Goal: Transaction & Acquisition: Purchase product/service

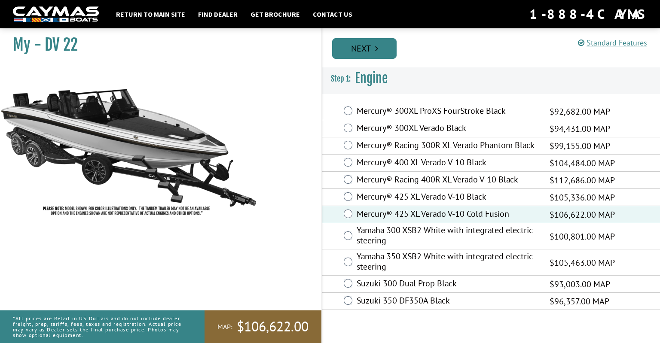
click at [360, 49] on link "Next" at bounding box center [364, 48] width 64 height 21
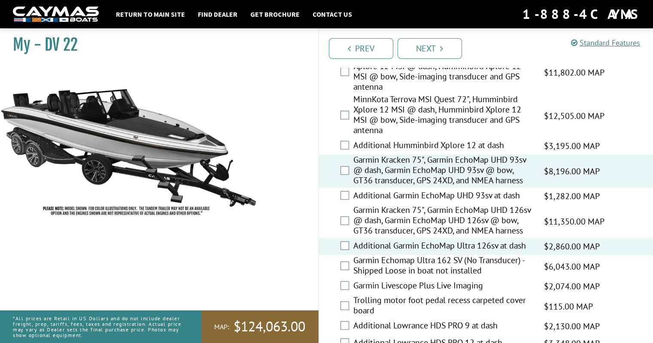
scroll to position [344, 0]
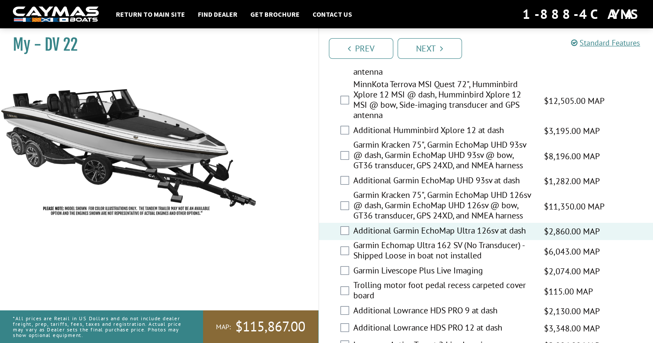
click at [349, 209] on div "Garmin Kracken 75", Garmin EchoMap UHD 126sv @ dash, Garmin EchoMap UHD 126sv @…" at bounding box center [486, 206] width 335 height 33
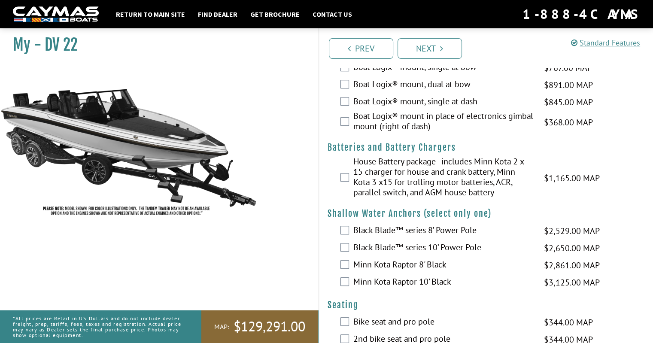
scroll to position [687, 0]
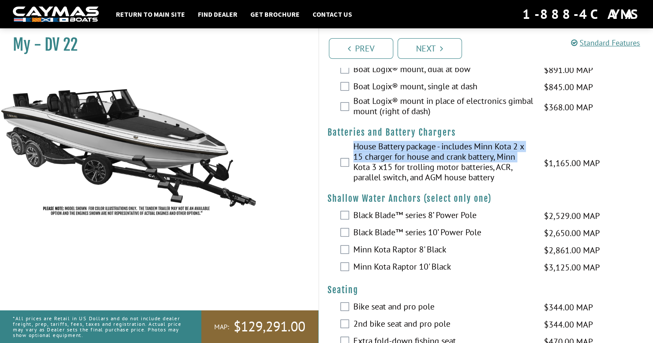
click at [351, 173] on div "House Battery package - includes Minn Kota 2 x 15 charger for house and crank b…" at bounding box center [486, 162] width 335 height 43
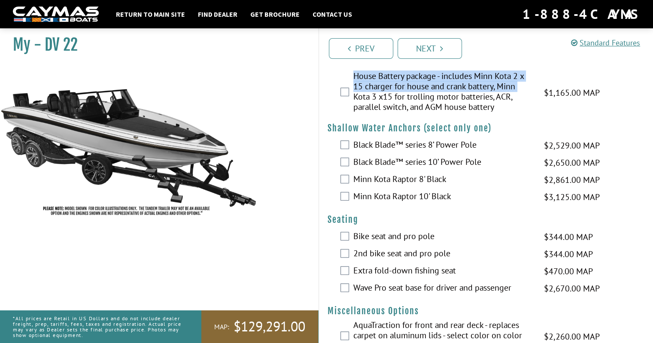
scroll to position [773, 0]
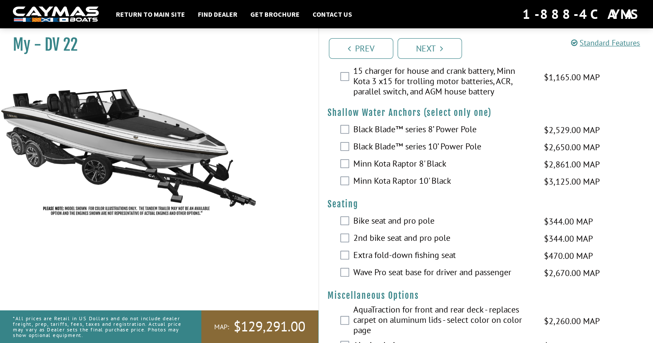
click at [349, 280] on div "Wave Pro seat base for driver and passenger $2,670.00 MAP $3,152.00 MSRP" at bounding box center [486, 273] width 335 height 17
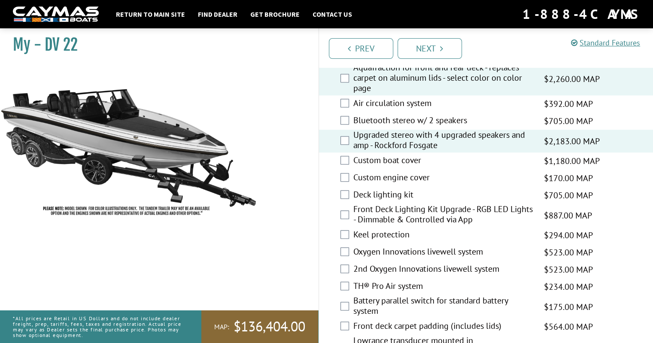
scroll to position [1031, 0]
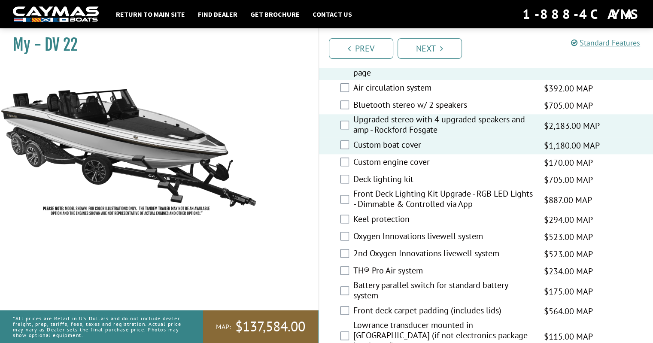
click at [349, 189] on div "Deck lighting kit $705.00 MAP $833.00 MSRP" at bounding box center [486, 179] width 335 height 17
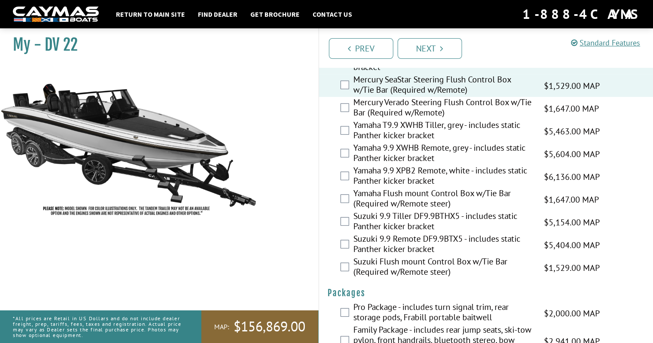
scroll to position [2301, 0]
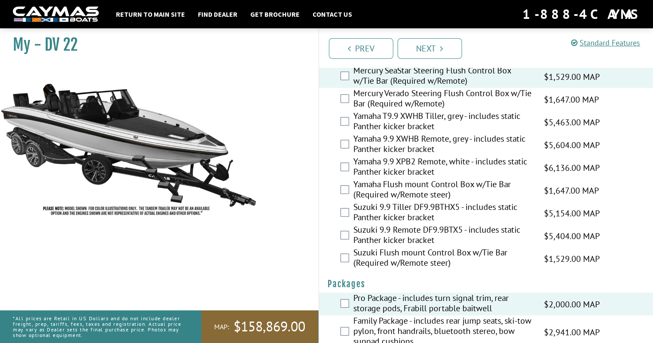
click at [285, 157] on div "My - DV 22" at bounding box center [154, 195] width 327 height 343
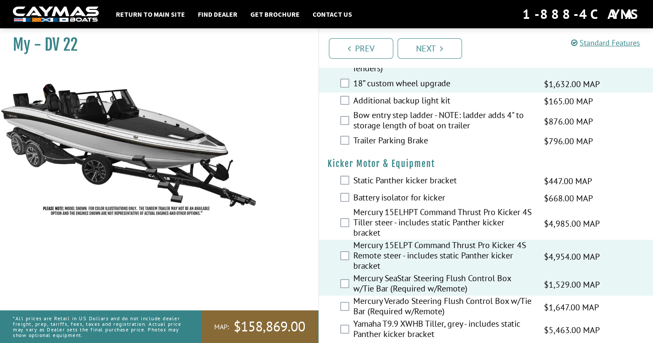
scroll to position [2087, 0]
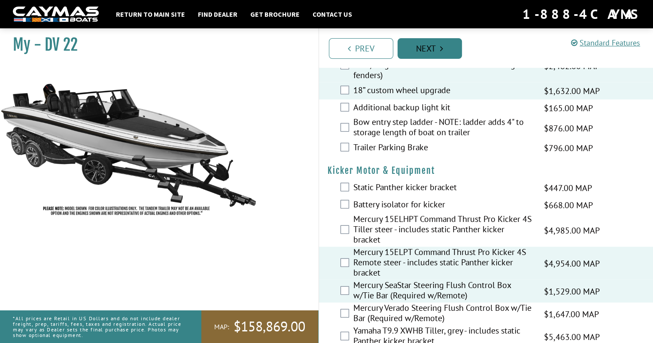
click at [439, 54] on link "Next" at bounding box center [430, 48] width 64 height 21
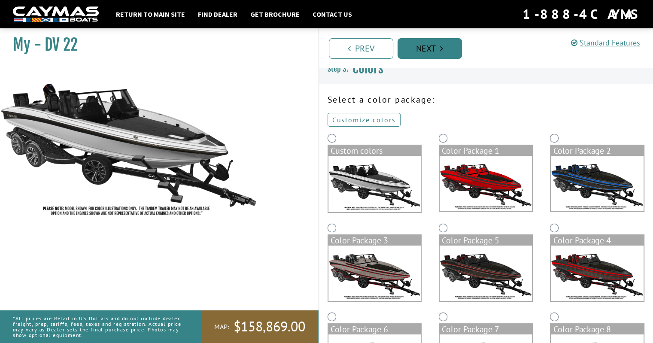
scroll to position [0, 0]
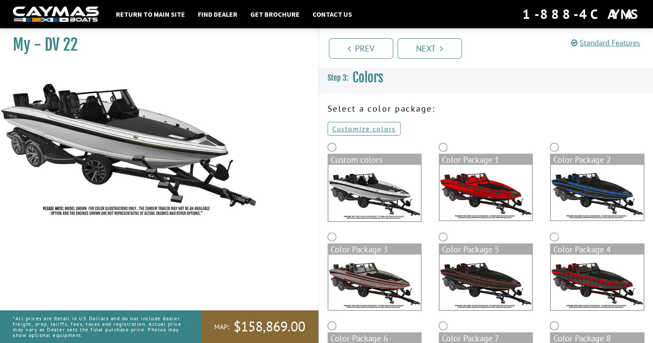
click at [378, 187] on img at bounding box center [375, 193] width 92 height 56
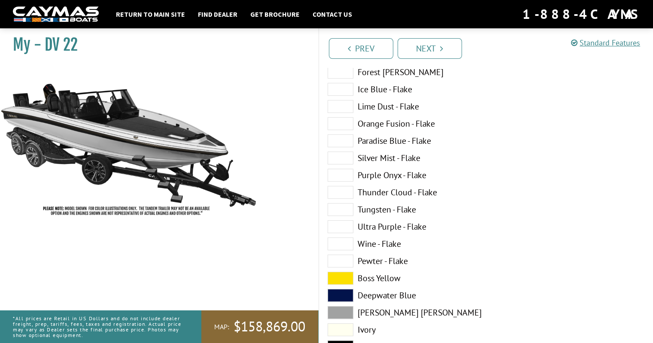
scroll to position [215, 0]
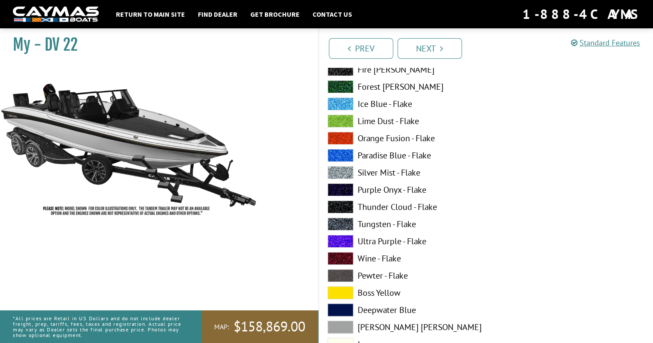
click at [350, 172] on span at bounding box center [341, 172] width 26 height 13
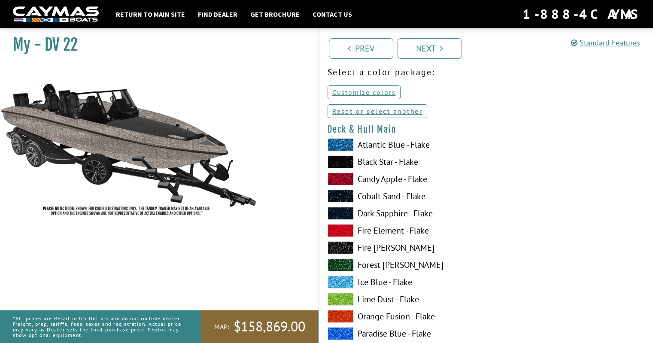
scroll to position [0, 0]
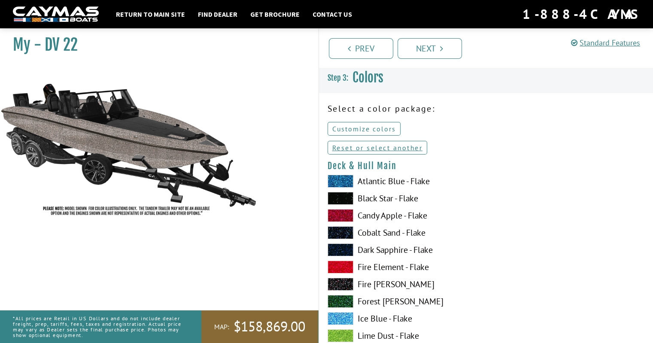
click at [348, 129] on link "Customize colors" at bounding box center [364, 129] width 73 height 14
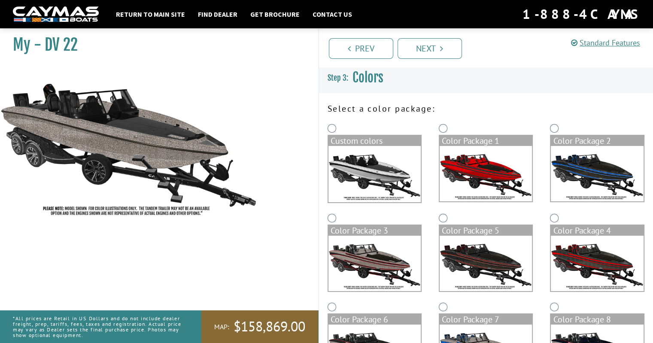
click at [367, 171] on img at bounding box center [375, 174] width 92 height 56
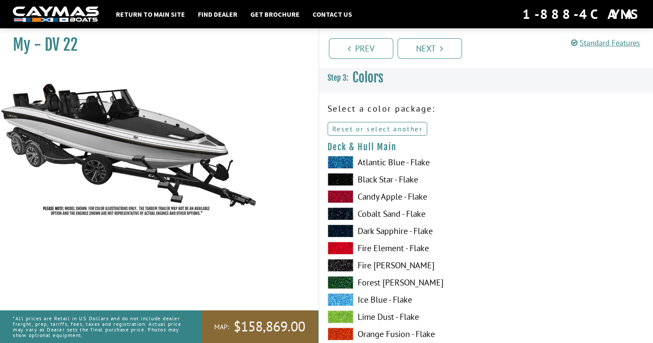
click at [349, 125] on link "Reset or select another" at bounding box center [378, 129] width 100 height 14
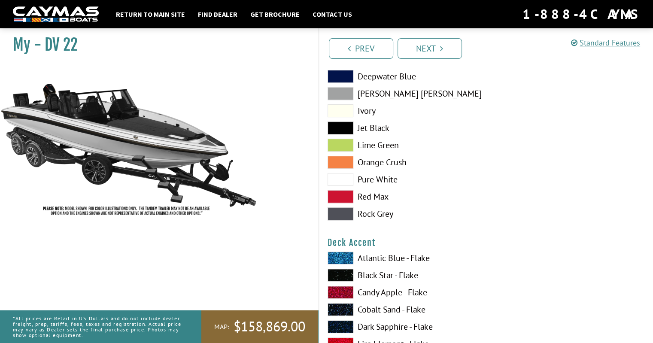
scroll to position [387, 0]
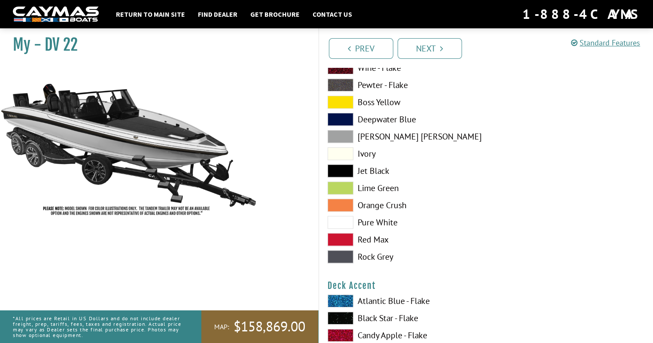
click at [340, 220] on span at bounding box center [341, 222] width 26 height 13
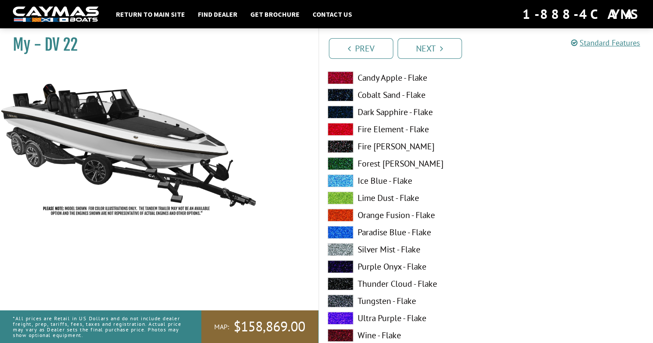
scroll to position [687, 0]
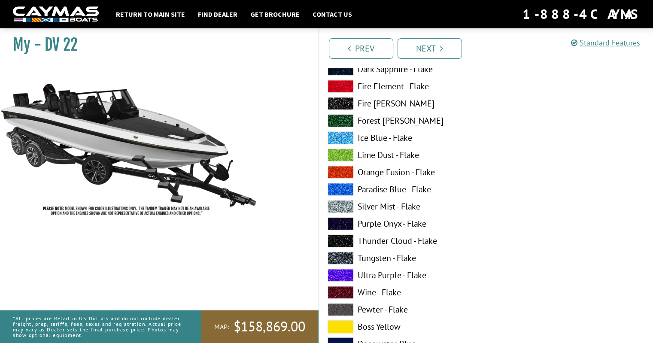
click at [345, 200] on span at bounding box center [341, 206] width 26 height 13
click at [343, 108] on span at bounding box center [341, 103] width 26 height 13
click at [343, 104] on span at bounding box center [341, 103] width 26 height 13
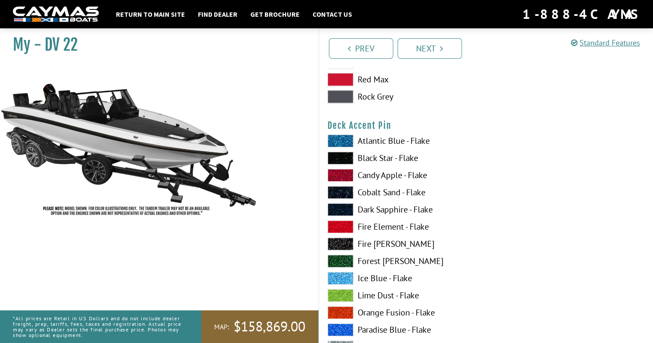
scroll to position [1074, 0]
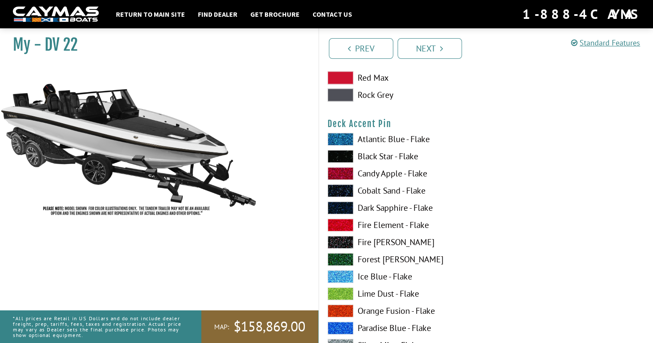
click at [343, 244] on span at bounding box center [341, 242] width 26 height 13
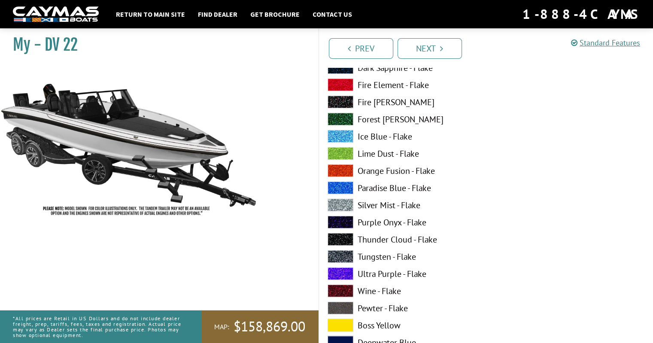
scroll to position [1590, 0]
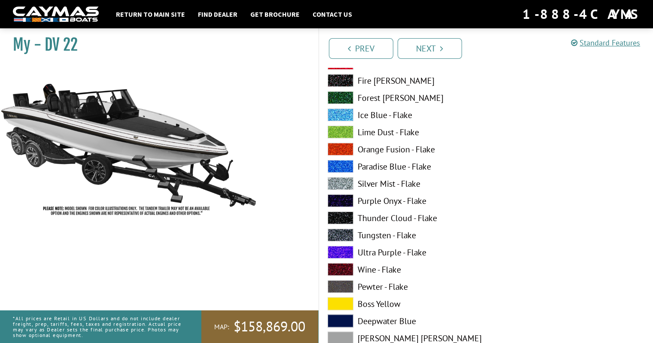
click at [348, 114] on span at bounding box center [341, 114] width 26 height 13
click at [339, 249] on span at bounding box center [341, 252] width 26 height 13
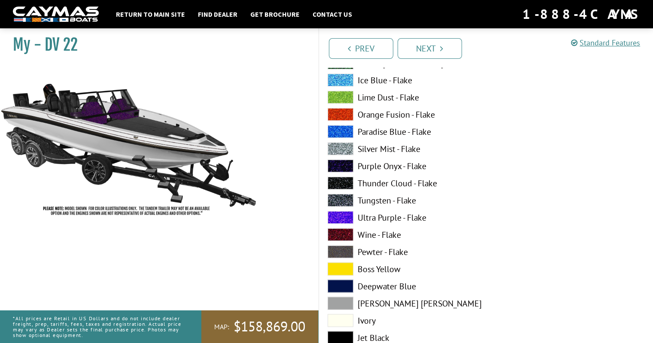
scroll to position [1718, 0]
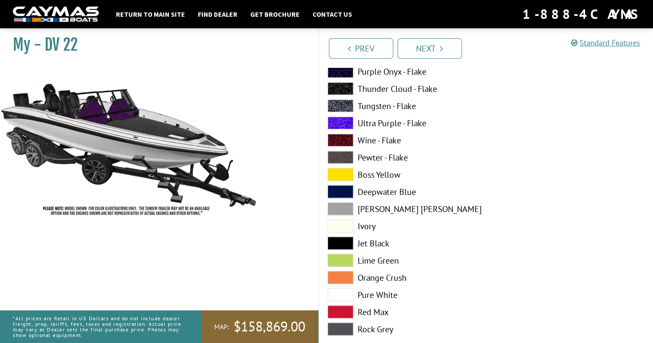
click at [340, 228] on span at bounding box center [341, 226] width 26 height 13
click at [341, 292] on span at bounding box center [341, 295] width 26 height 13
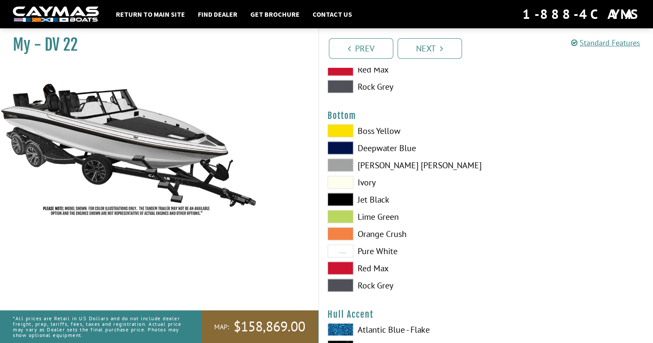
scroll to position [1976, 0]
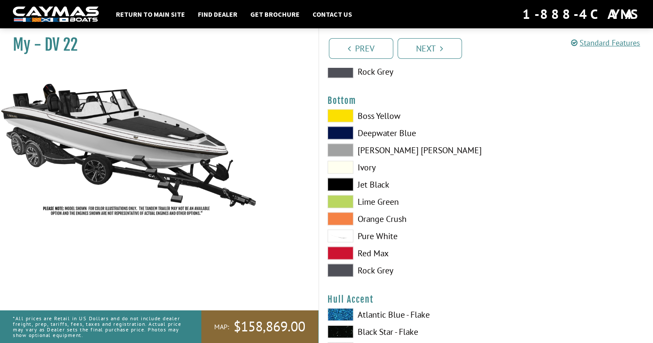
click at [340, 181] on span at bounding box center [341, 184] width 26 height 13
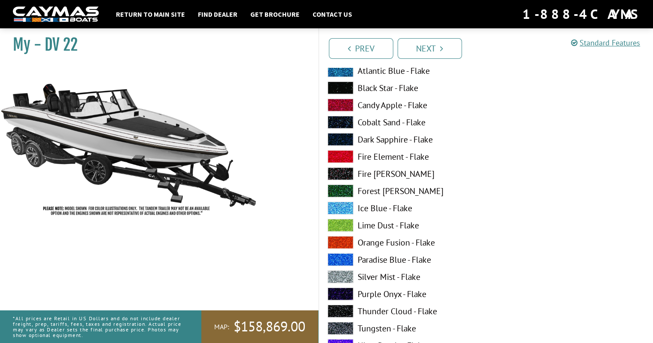
scroll to position [2234, 0]
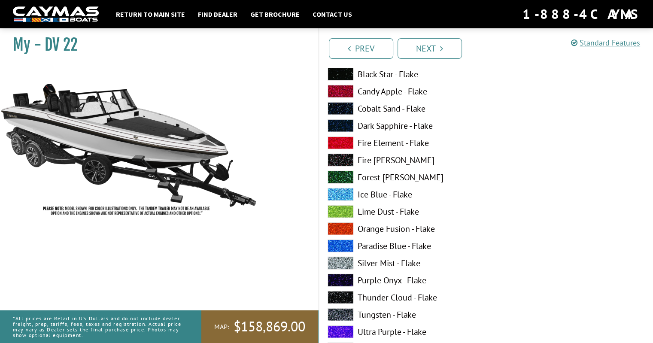
click at [344, 71] on span at bounding box center [341, 74] width 26 height 13
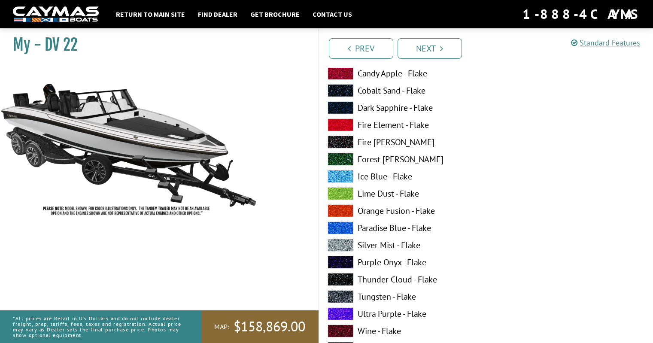
scroll to position [2792, 0]
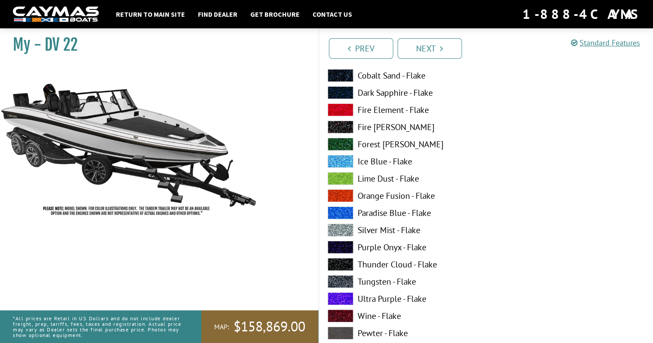
click at [340, 79] on span at bounding box center [341, 75] width 26 height 13
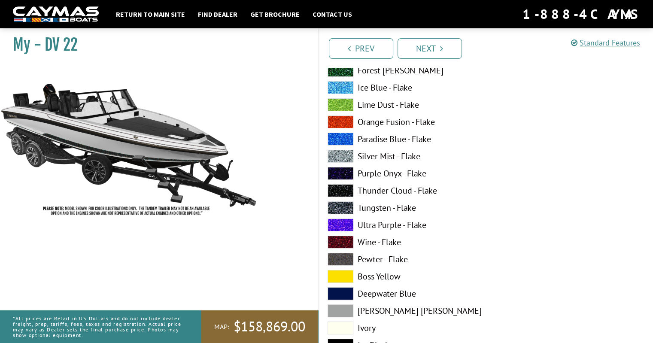
scroll to position [3222, 0]
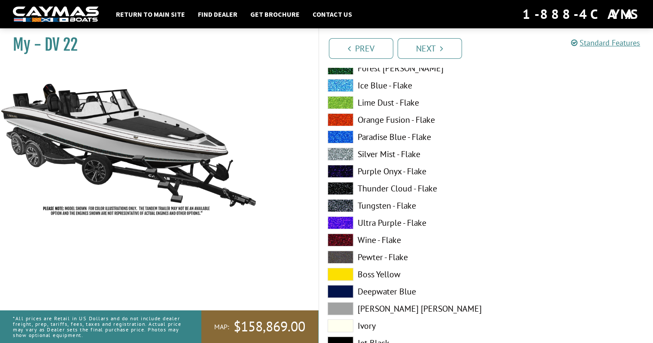
click at [347, 153] on span at bounding box center [341, 154] width 26 height 13
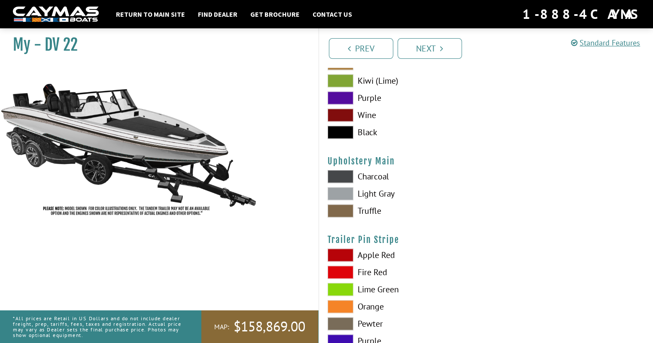
scroll to position [4124, 0]
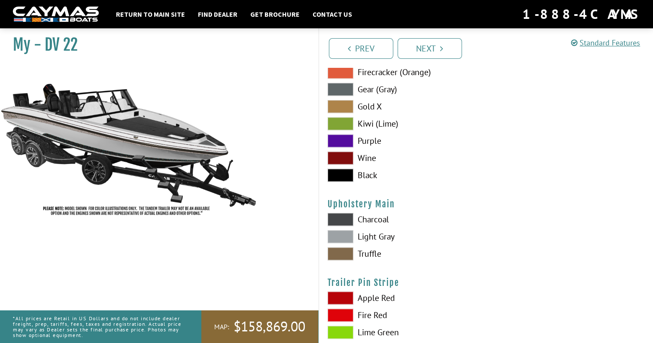
click at [344, 230] on span at bounding box center [341, 236] width 26 height 13
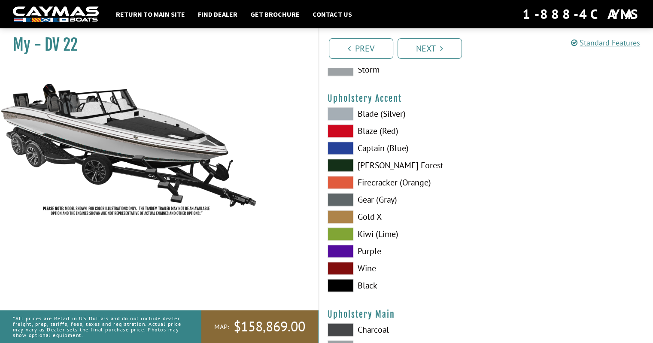
scroll to position [3995, 0]
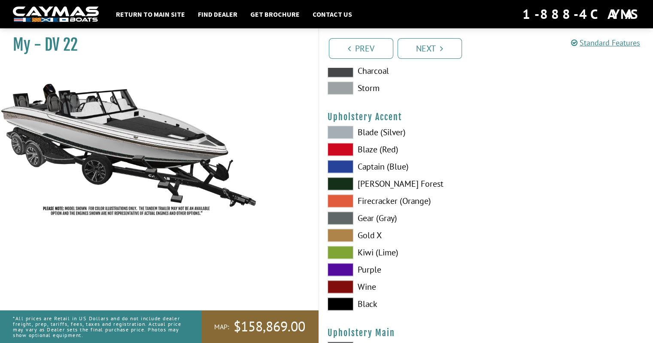
click at [343, 304] on span at bounding box center [341, 304] width 26 height 13
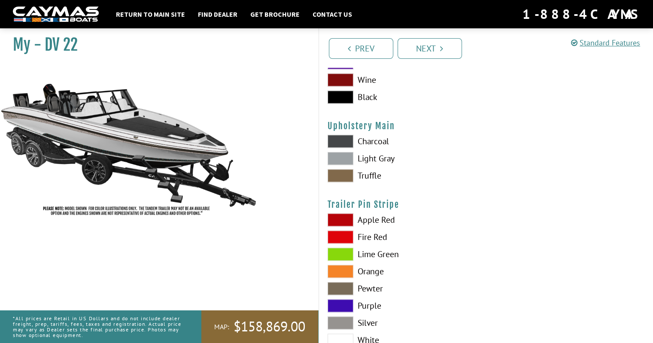
scroll to position [4253, 0]
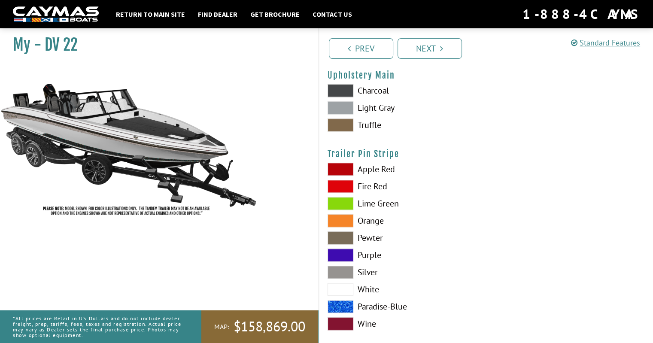
click at [340, 288] on span at bounding box center [341, 289] width 26 height 13
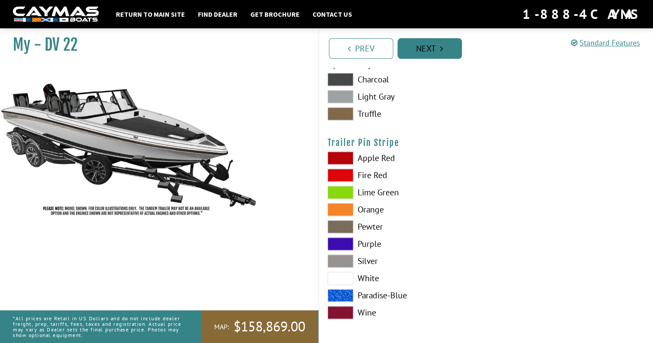
click at [434, 46] on link "Next" at bounding box center [430, 48] width 64 height 21
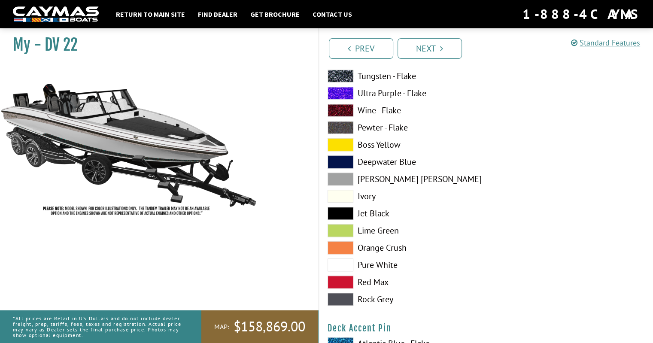
scroll to position [896, 0]
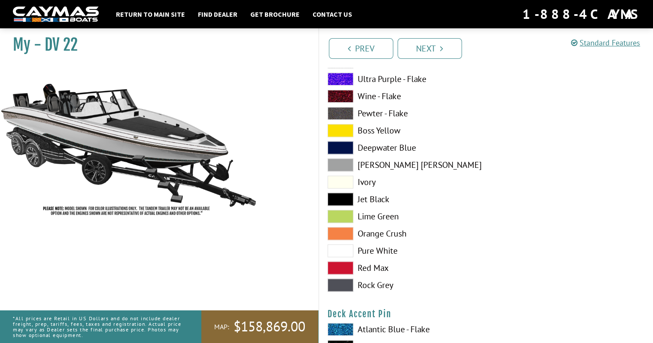
click at [347, 248] on span at bounding box center [341, 250] width 26 height 13
click at [450, 47] on link "Next" at bounding box center [430, 48] width 64 height 21
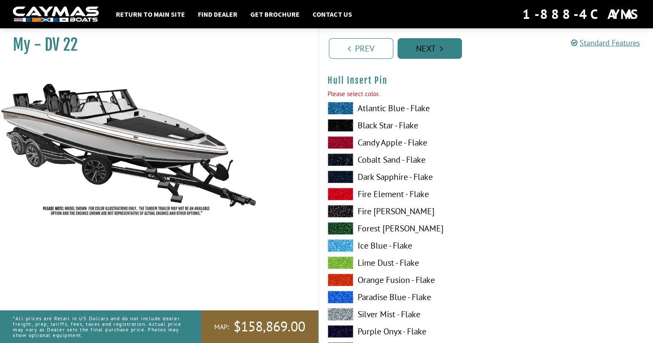
scroll to position [3602, 0]
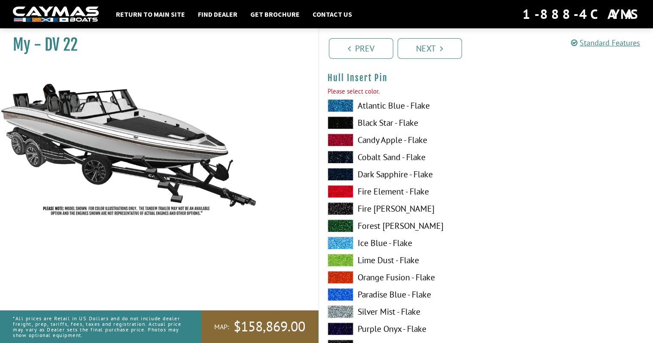
click at [343, 119] on span at bounding box center [341, 122] width 26 height 13
click at [436, 46] on link "Next" at bounding box center [430, 48] width 64 height 21
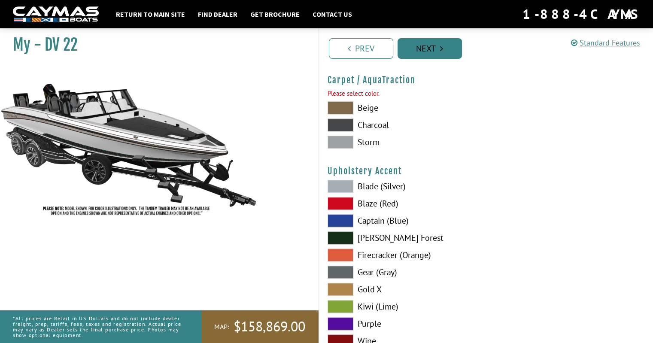
scroll to position [3956, 0]
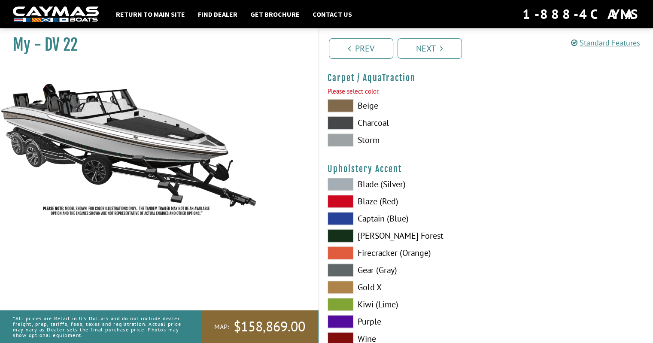
click at [338, 135] on span at bounding box center [341, 140] width 26 height 13
click at [438, 45] on link "Next" at bounding box center [430, 48] width 64 height 21
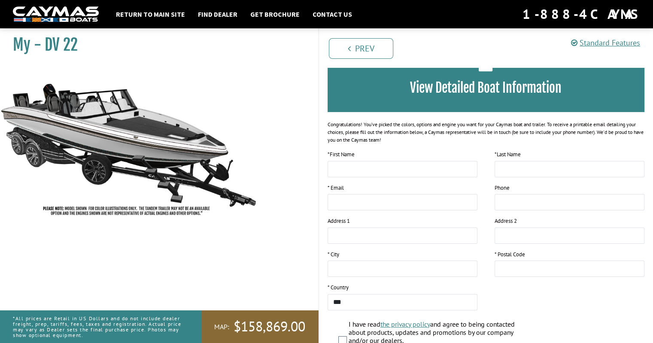
scroll to position [0, 0]
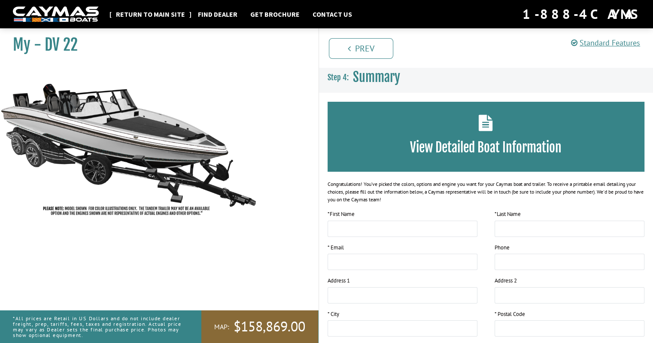
click at [151, 11] on link "Return to main site" at bounding box center [151, 14] width 78 height 11
